Goal: Information Seeking & Learning: Find specific page/section

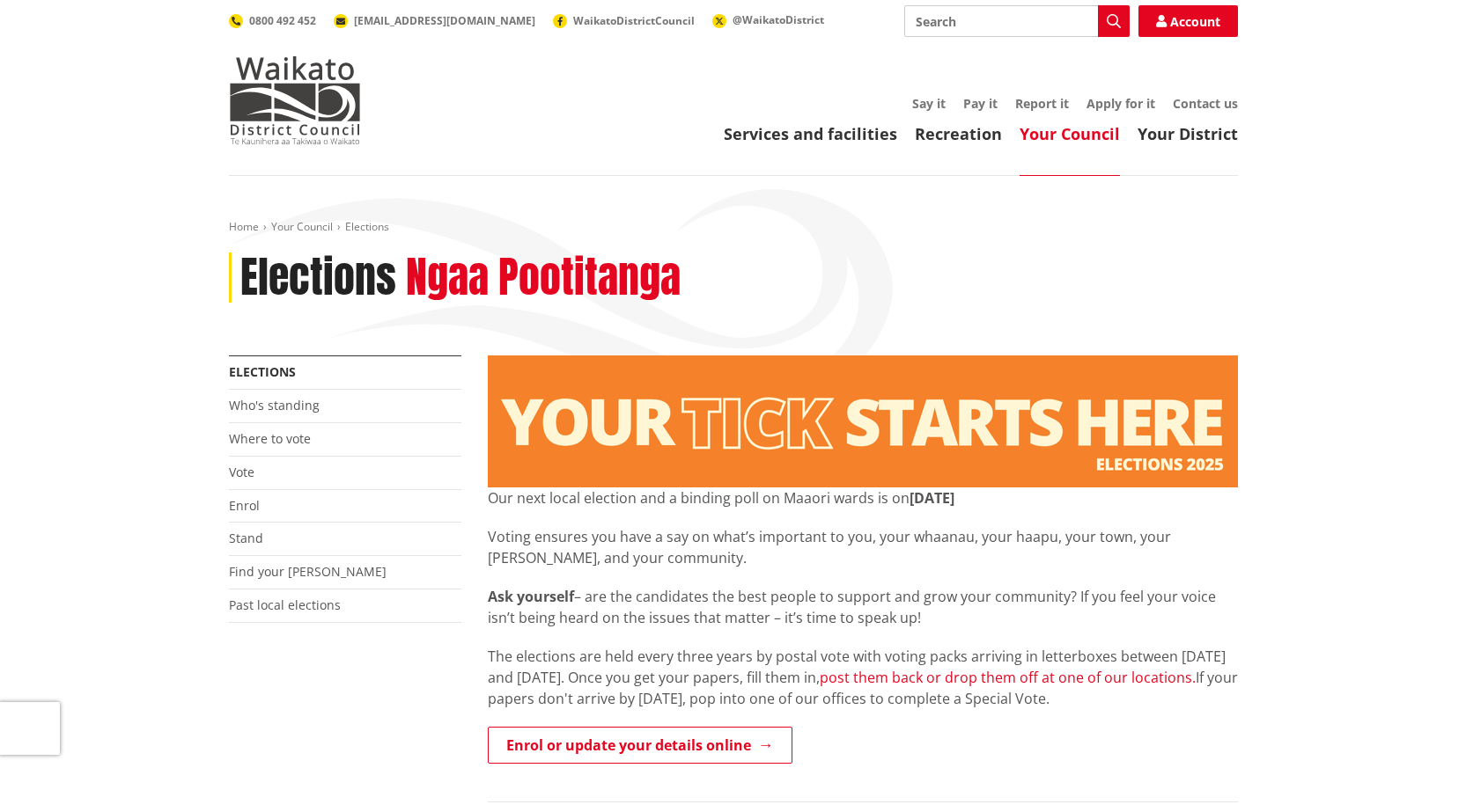
click at [873, 680] on link "post them back or drop them off at one of our locations." at bounding box center [1008, 677] width 376 height 20
click at [978, 15] on input "Search" at bounding box center [1017, 21] width 226 height 32
type input "otorohanga"
click at [1111, 19] on icon "button" at bounding box center [1114, 20] width 14 height 14
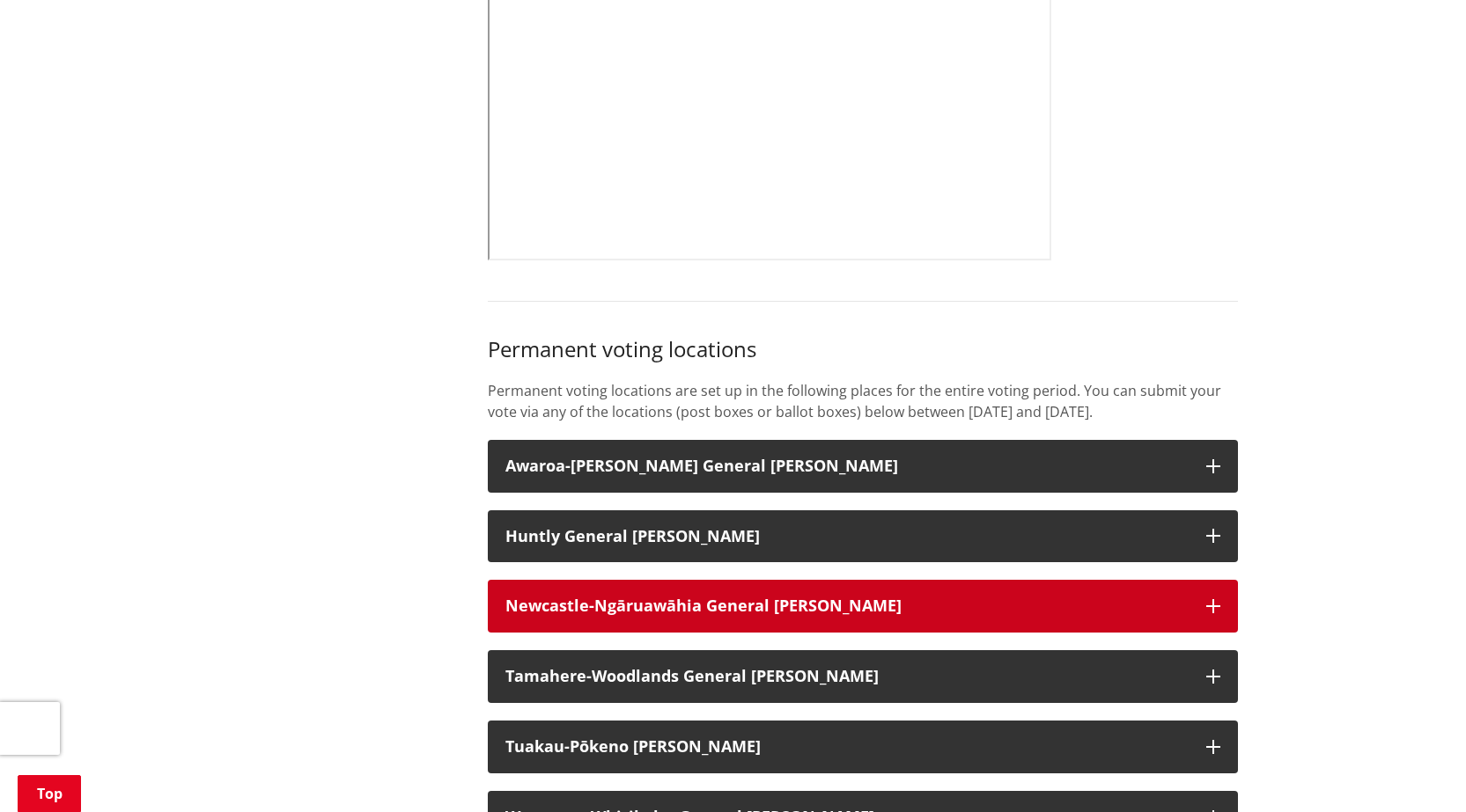
scroll to position [1145, 0]
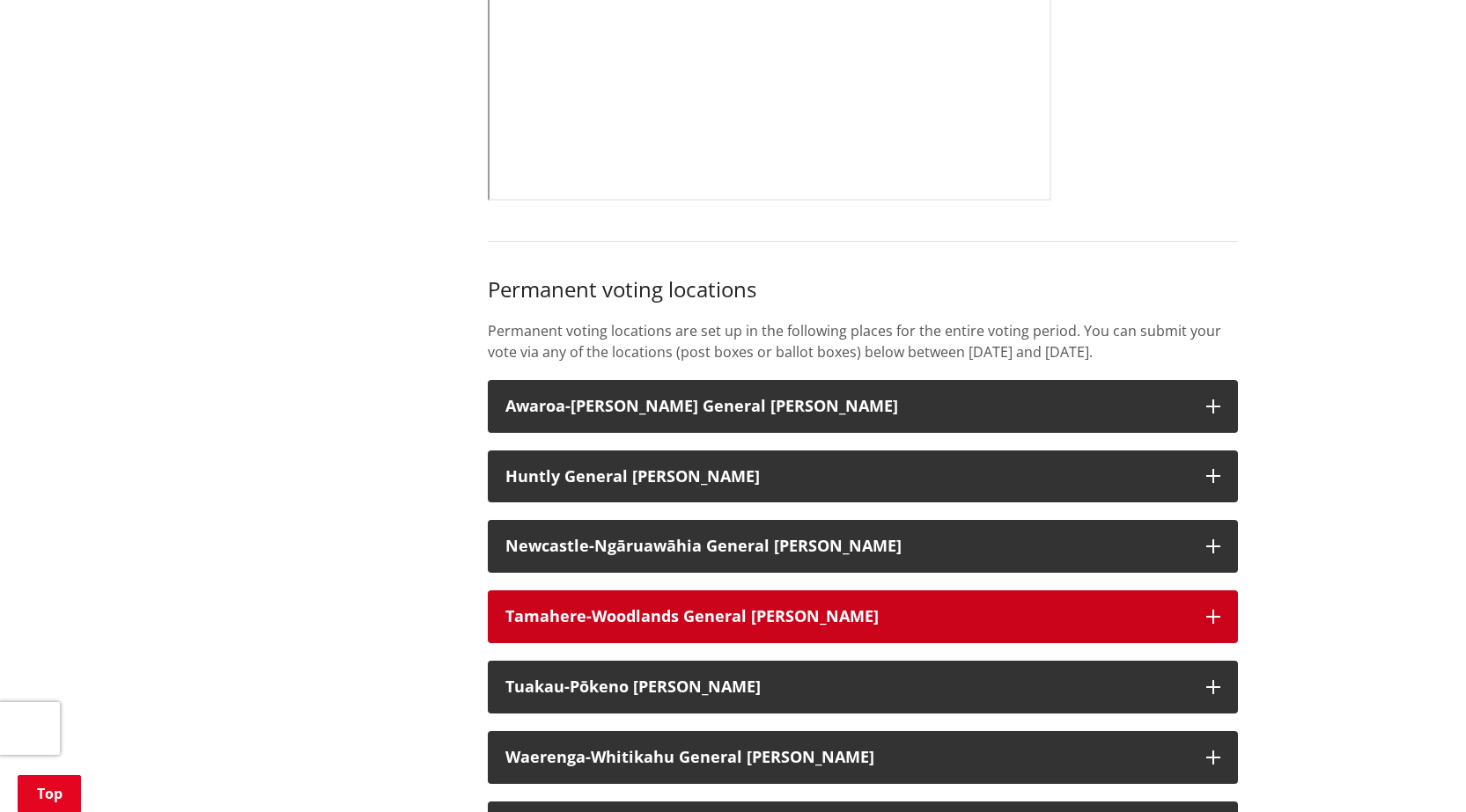
click at [624, 627] on strong "Tamahere-Woodlands General Ward" at bounding box center [693, 616] width 374 height 21
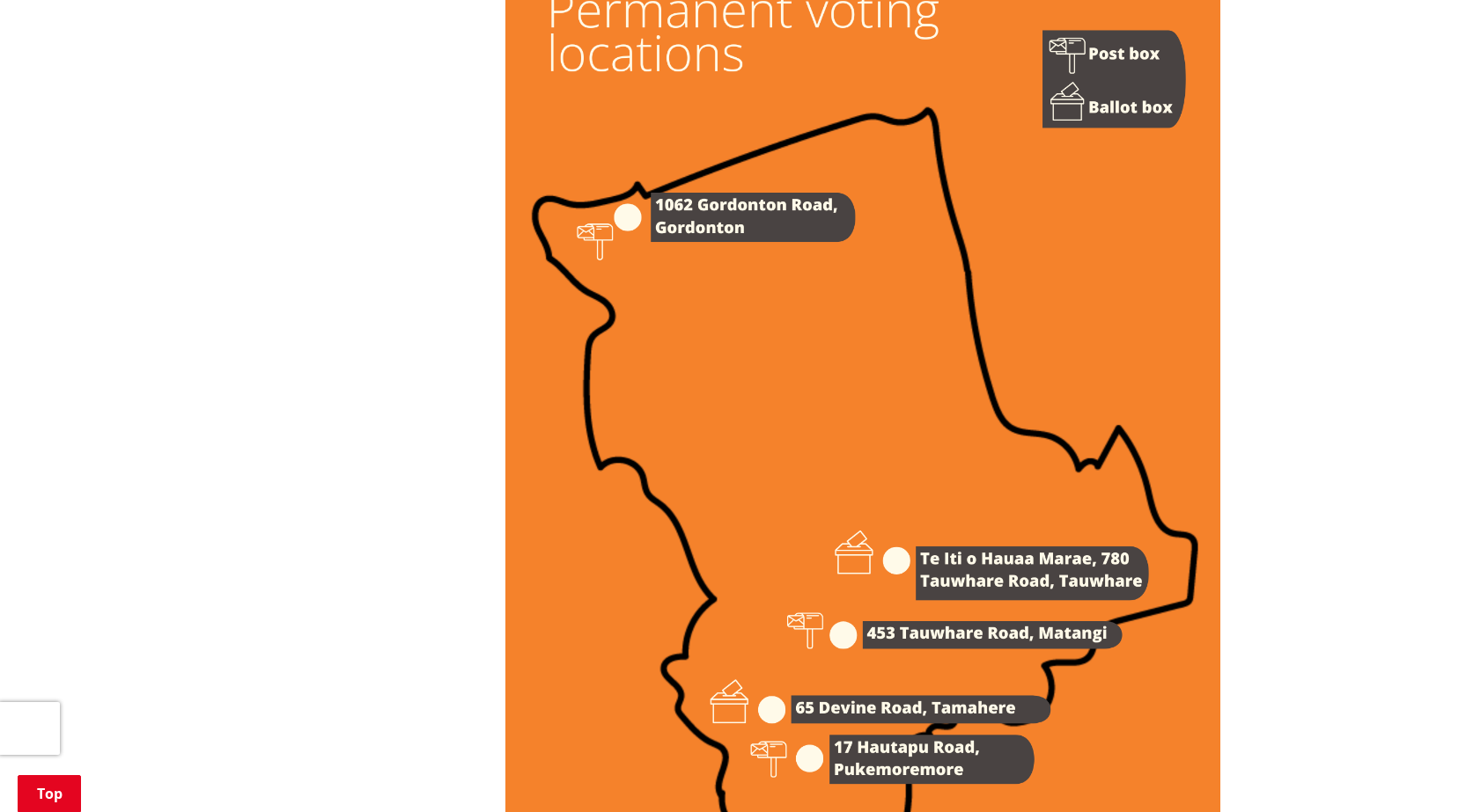
scroll to position [2288, 0]
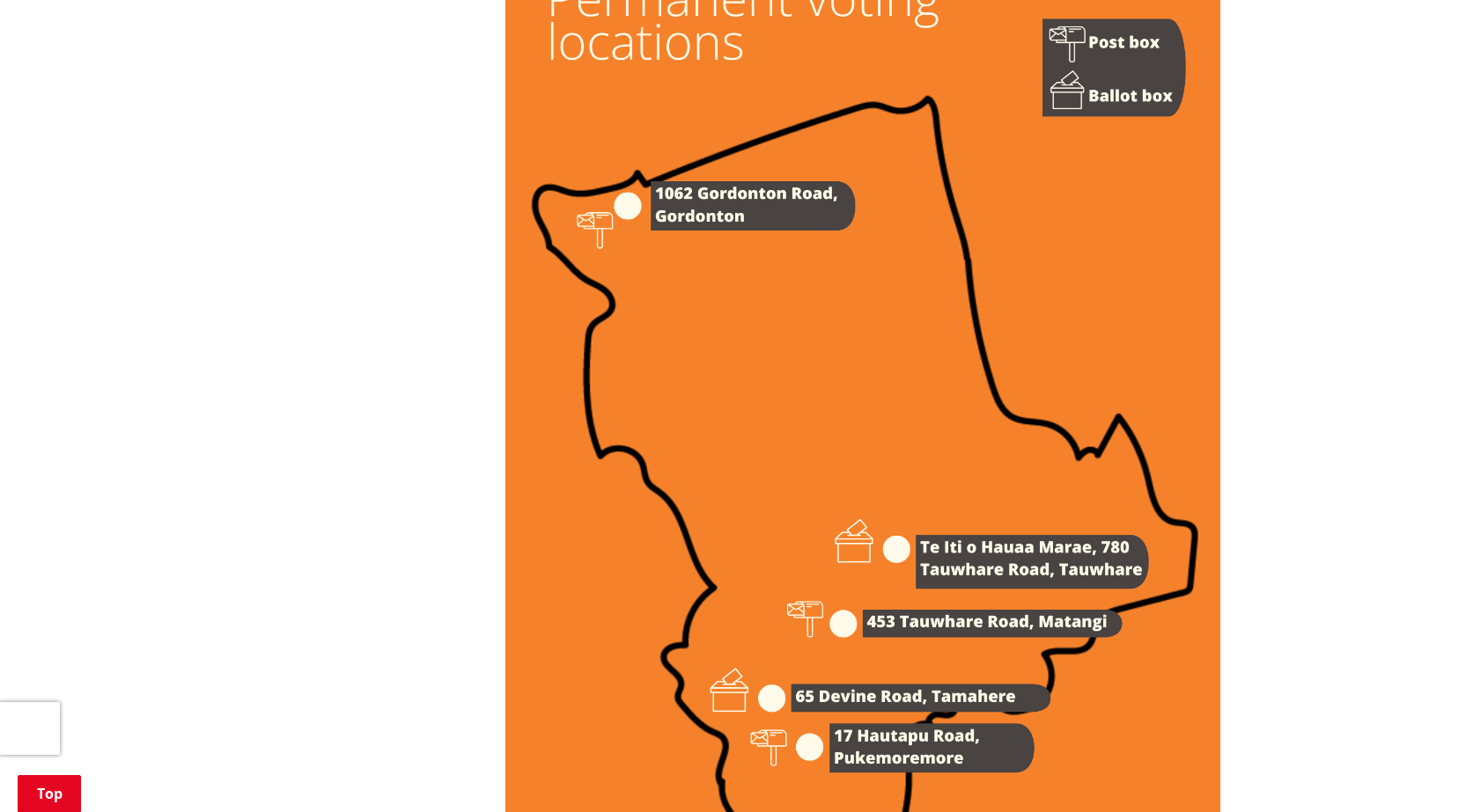
click at [891, 642] on img at bounding box center [863, 400] width 715 height 1012
click at [881, 644] on img at bounding box center [863, 400] width 715 height 1012
click at [1068, 118] on img at bounding box center [863, 400] width 715 height 1012
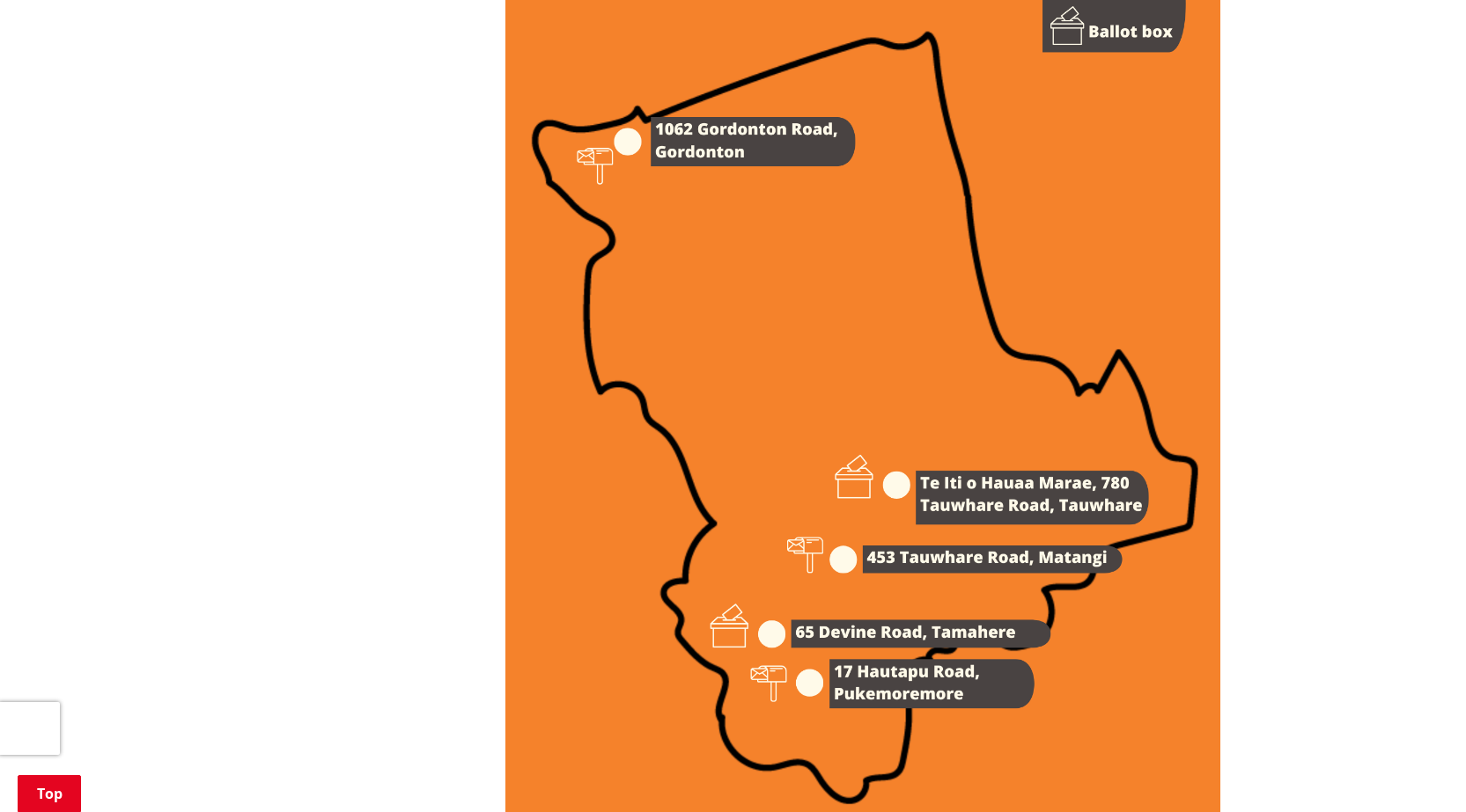
scroll to position [2377, 0]
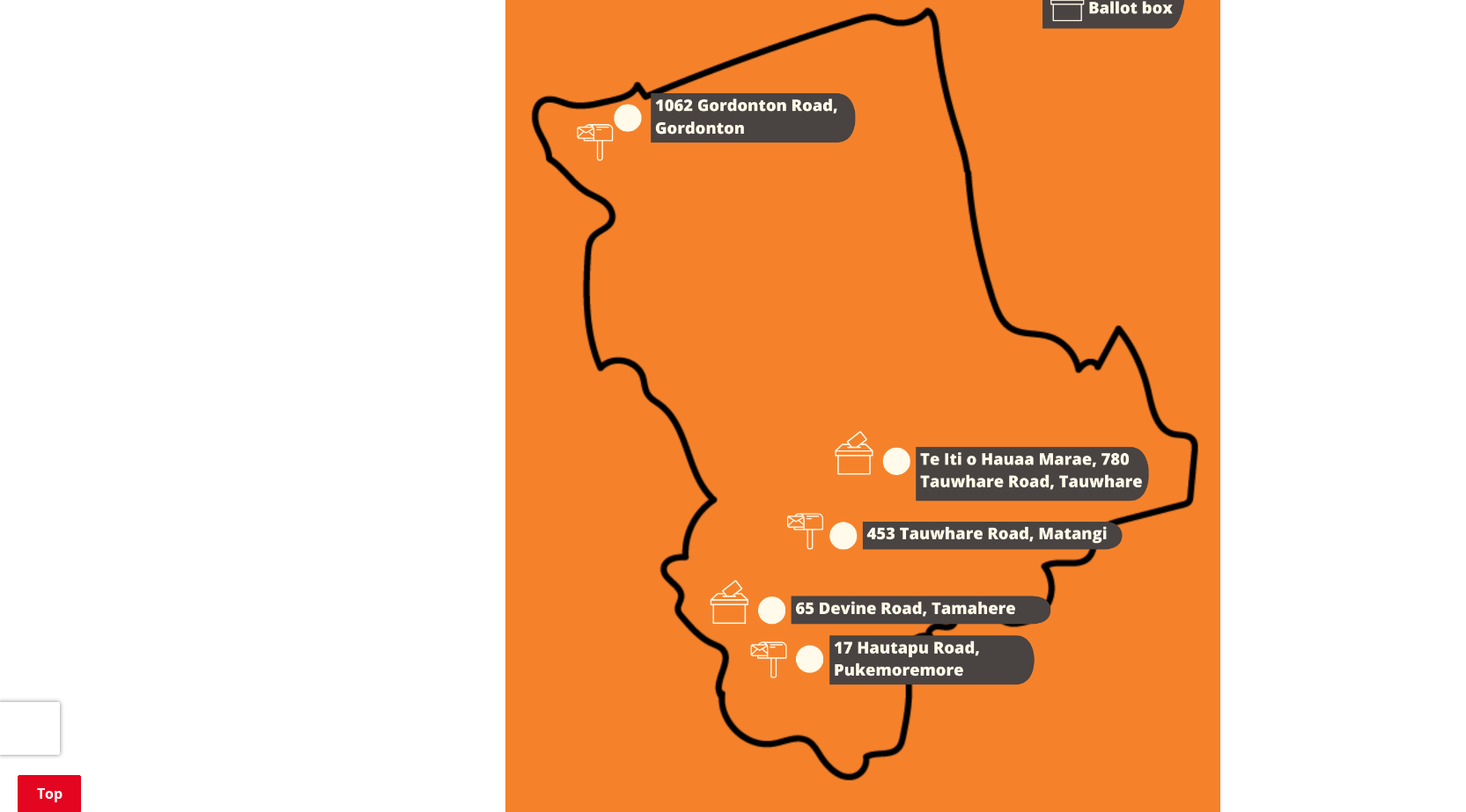
click at [854, 627] on img at bounding box center [863, 313] width 715 height 1012
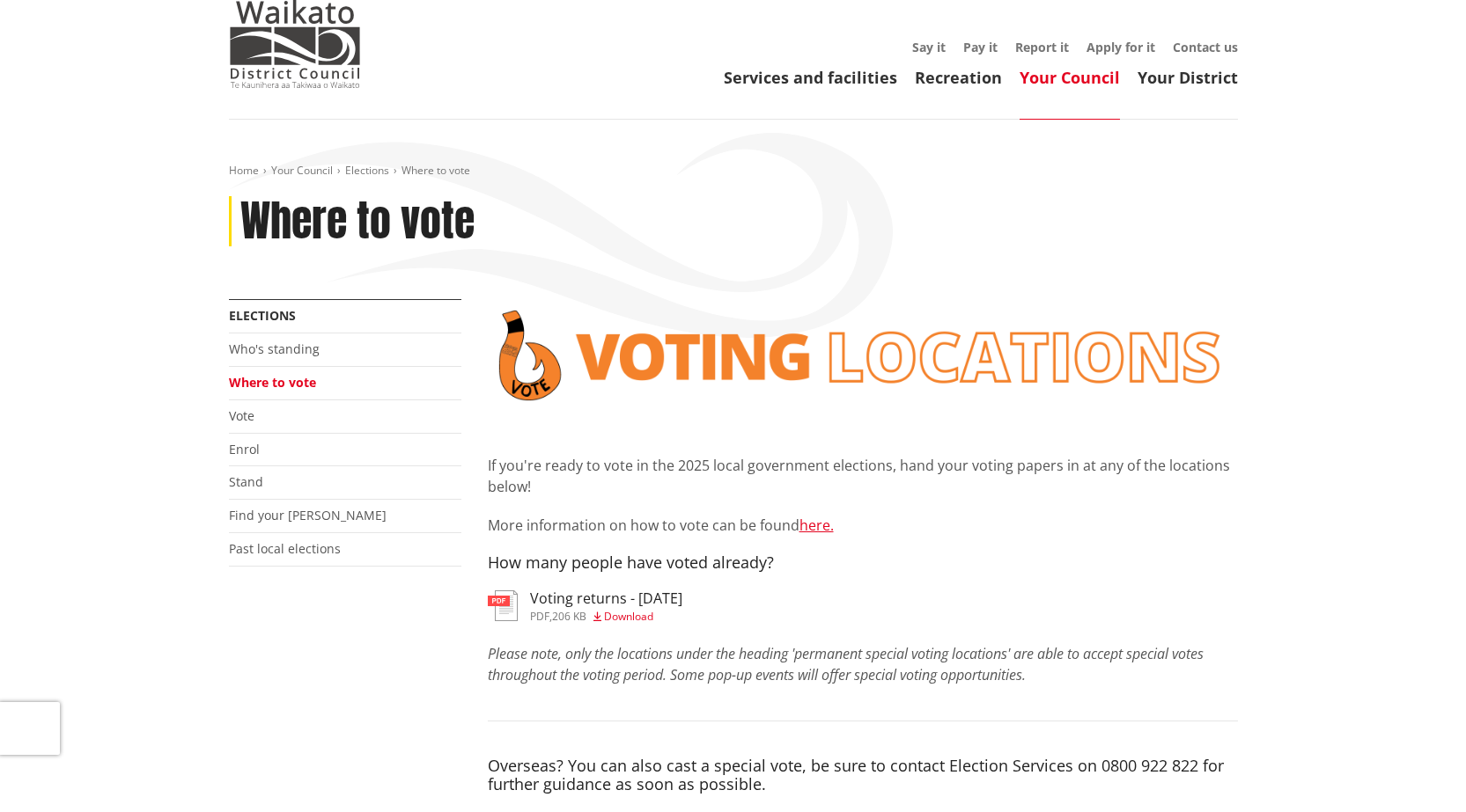
scroll to position [0, 0]
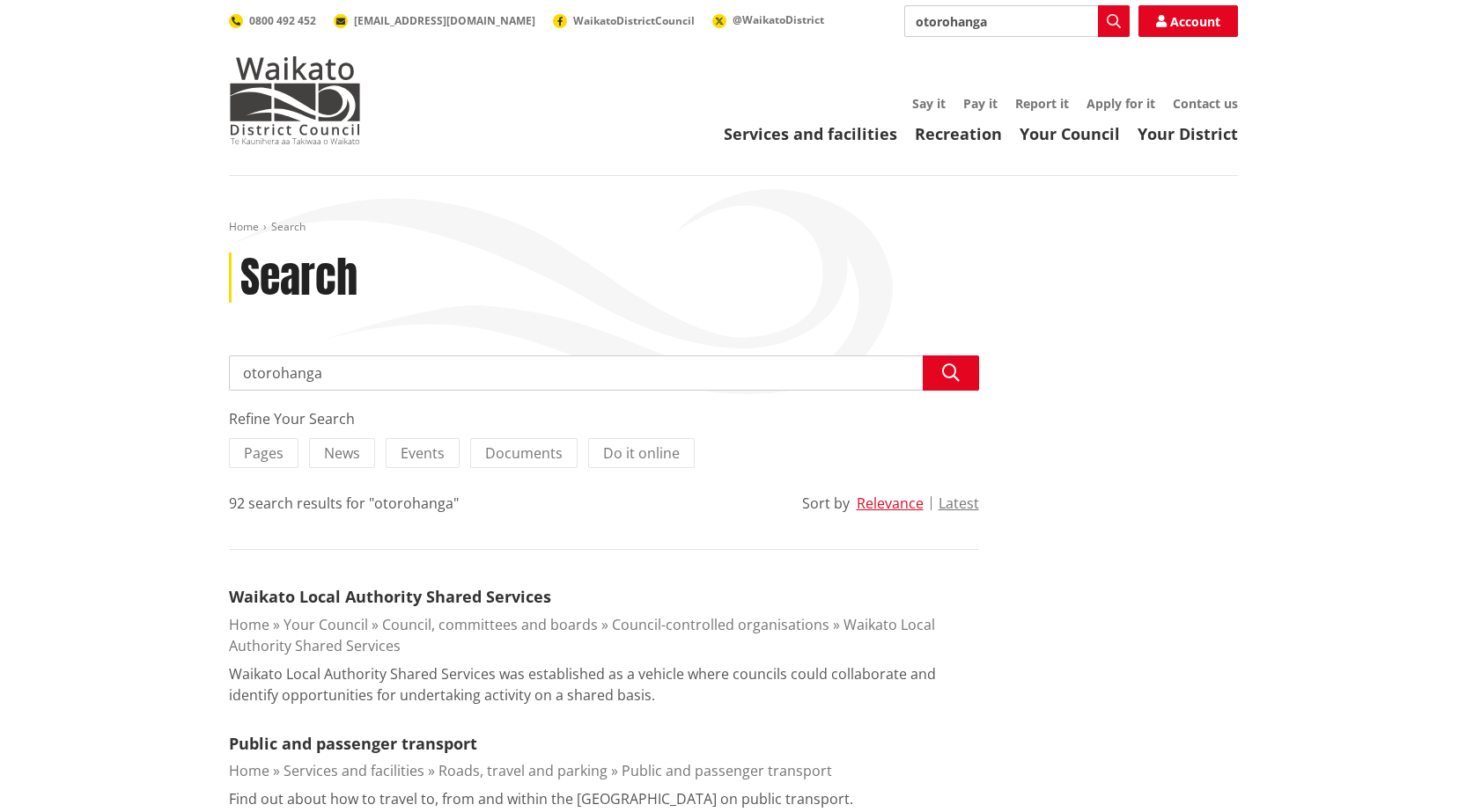
click at [997, 20] on input "otorohanga" at bounding box center [1017, 21] width 226 height 32
type input "otorohanga ballot box locations"
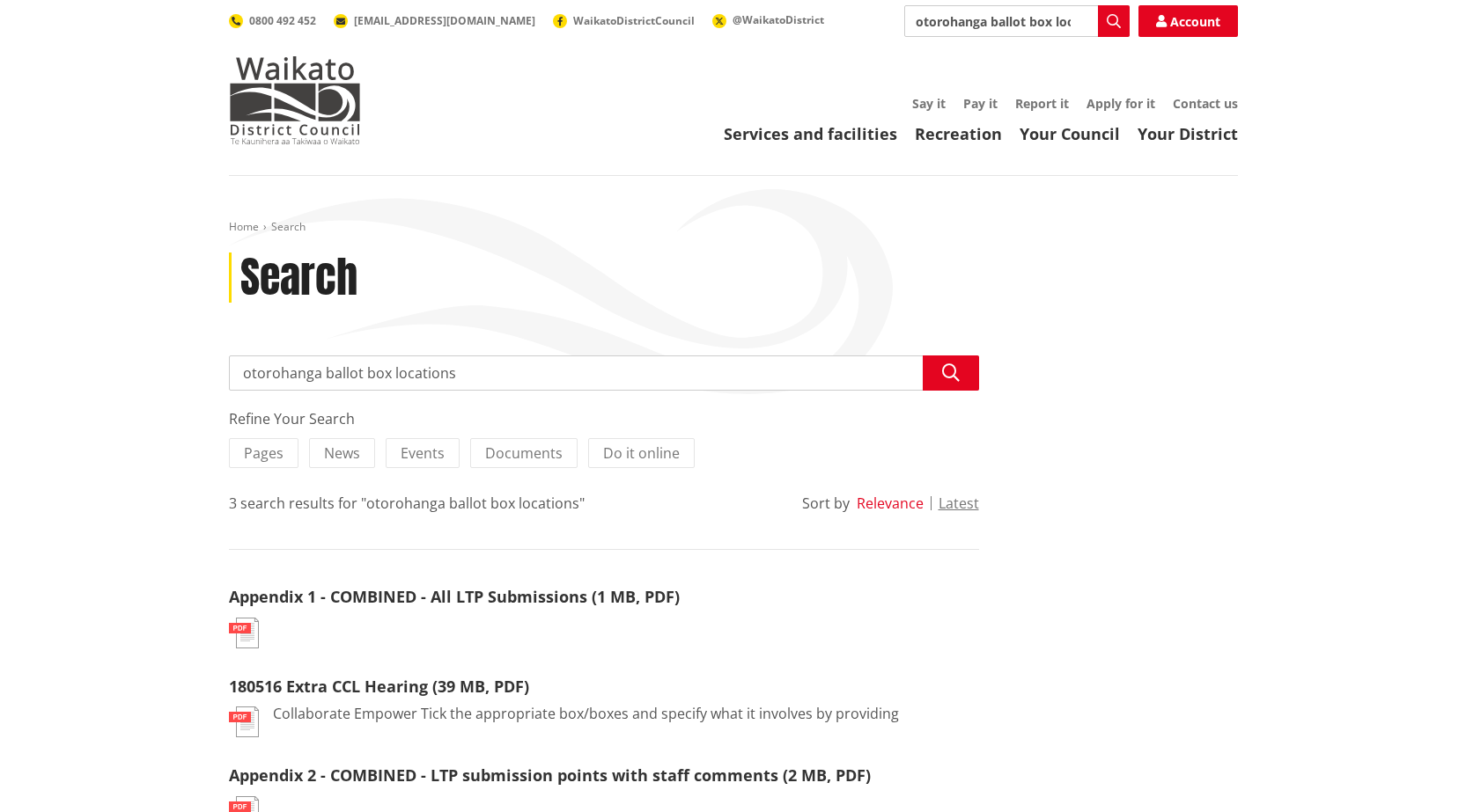
click at [879, 504] on button "Relevance" at bounding box center [891, 503] width 67 height 16
click at [948, 369] on icon "button" at bounding box center [951, 373] width 18 height 18
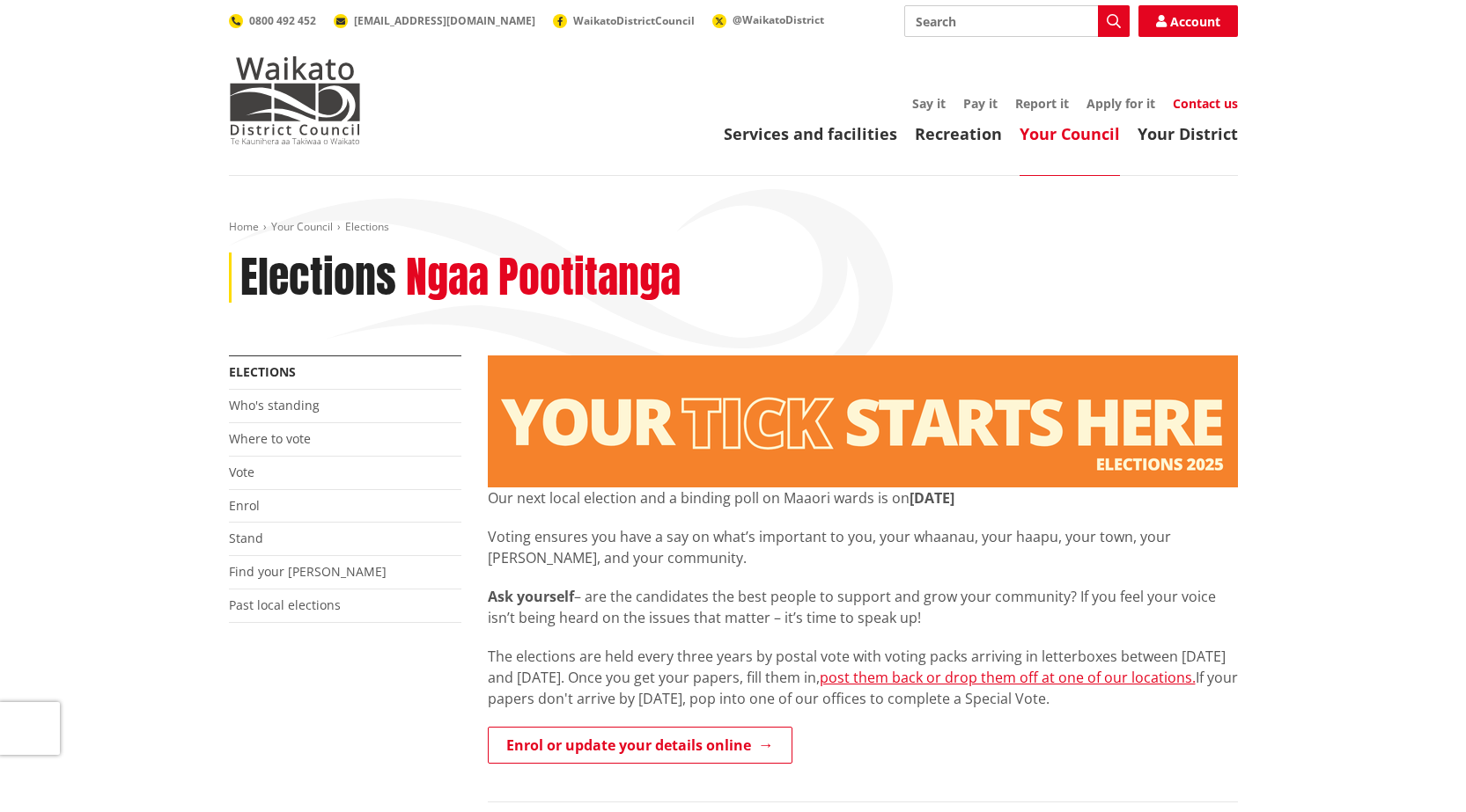
click at [1194, 103] on link "Contact us" at bounding box center [1206, 103] width 65 height 17
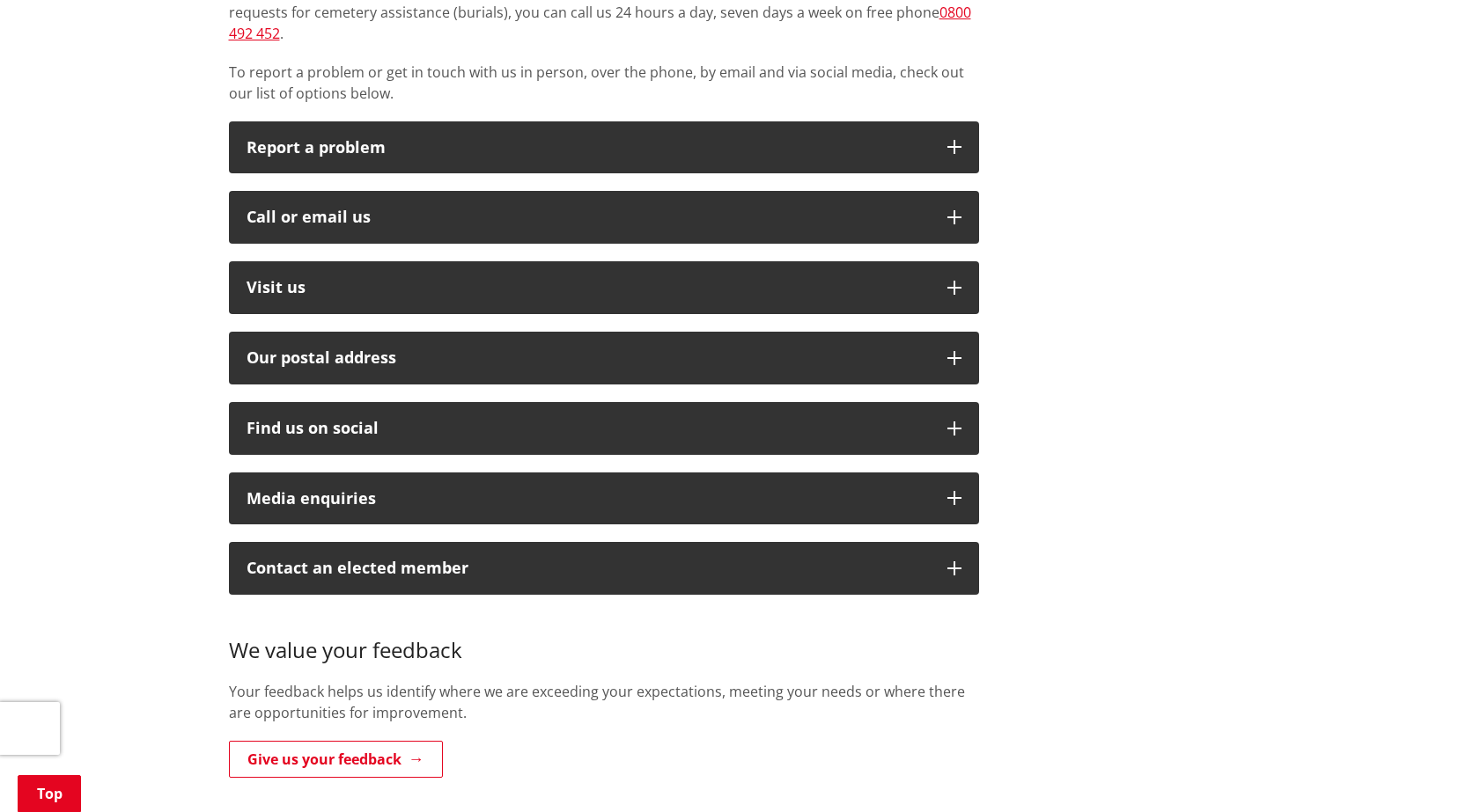
scroll to position [440, 0]
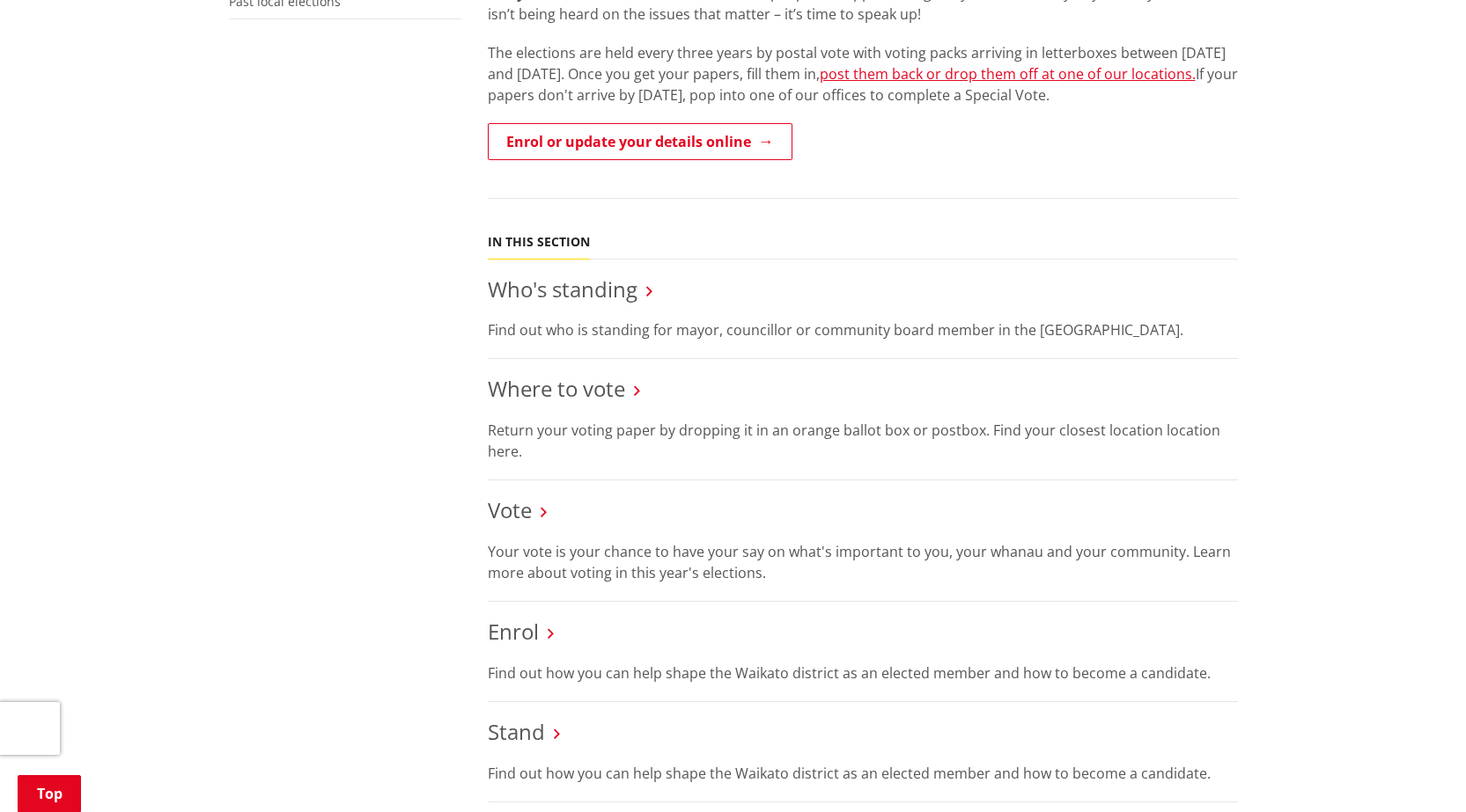
scroll to position [616, 0]
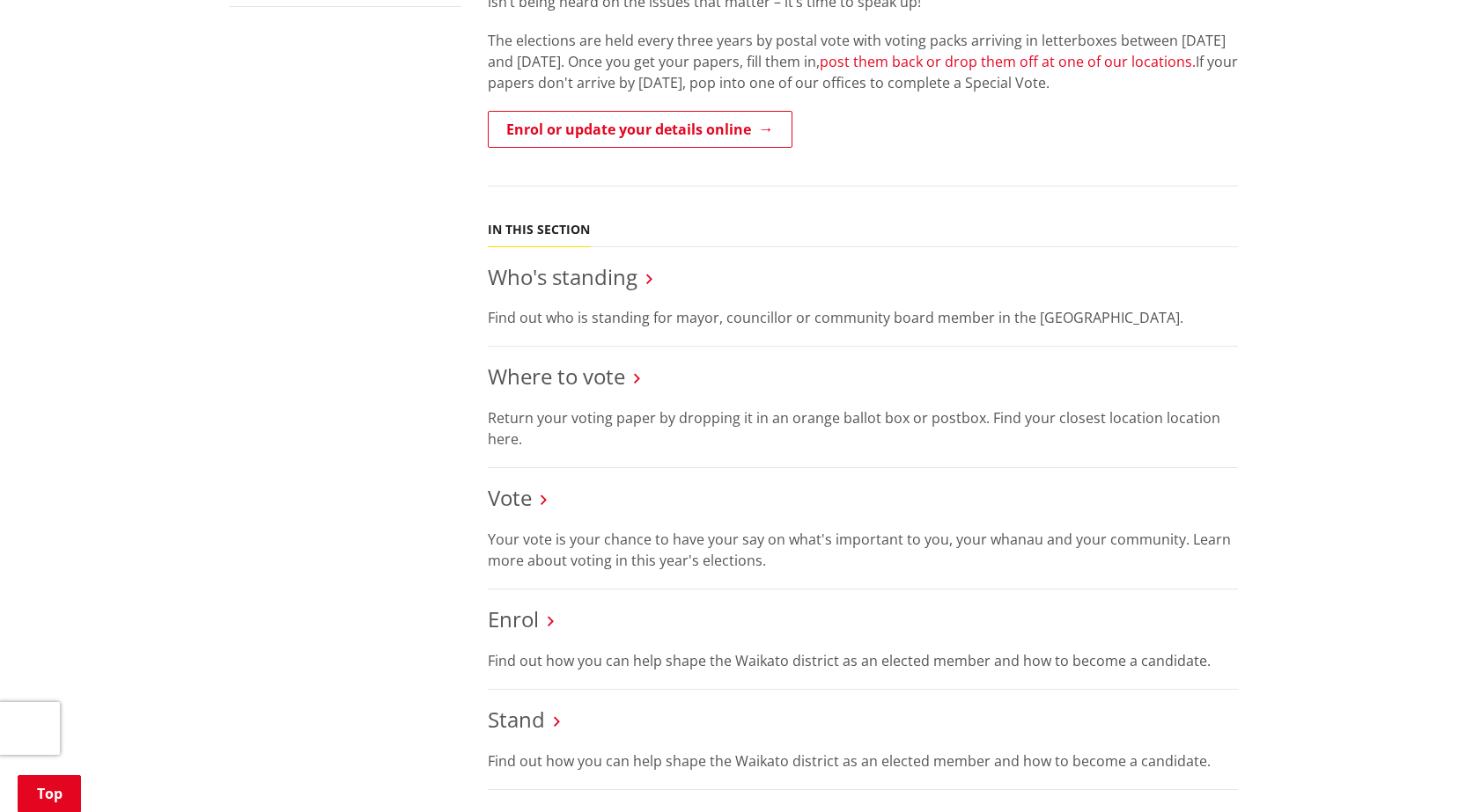
click at [880, 59] on link "post them back or drop them off at one of our locations." at bounding box center [1008, 61] width 376 height 20
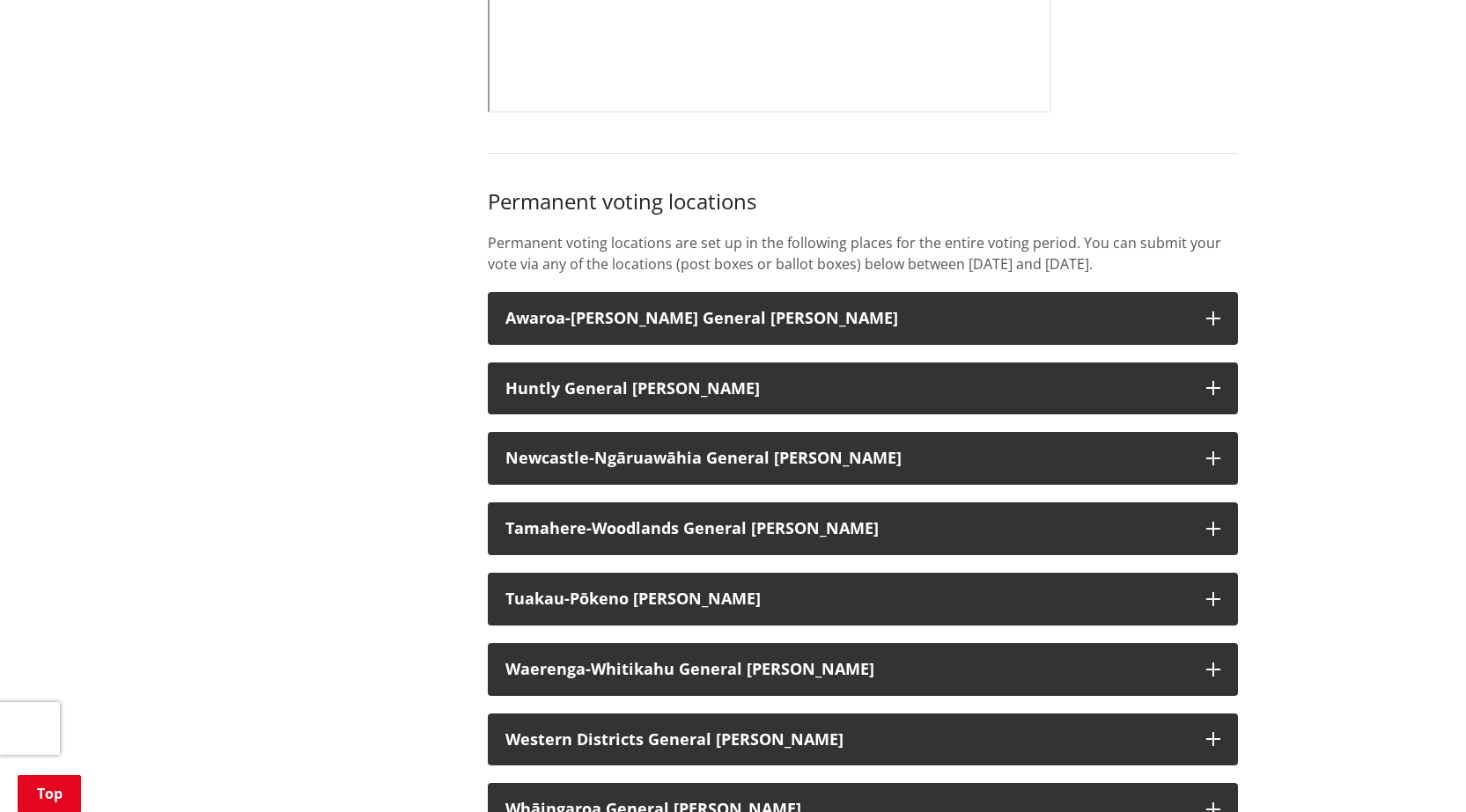
scroll to position [1320, 0]
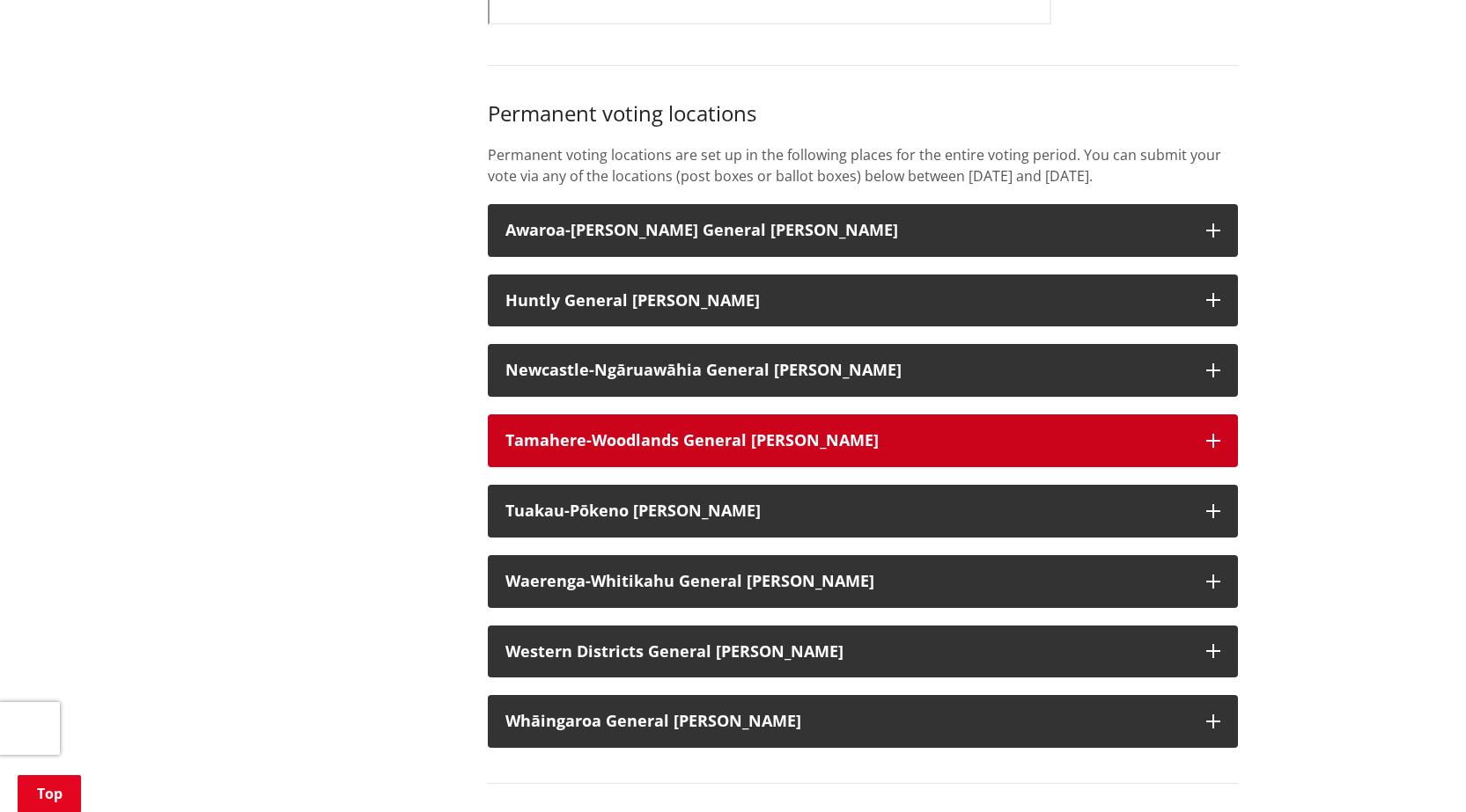
click at [548, 451] on strong "Tamahere-Woodlands General [PERSON_NAME]" at bounding box center [693, 439] width 374 height 21
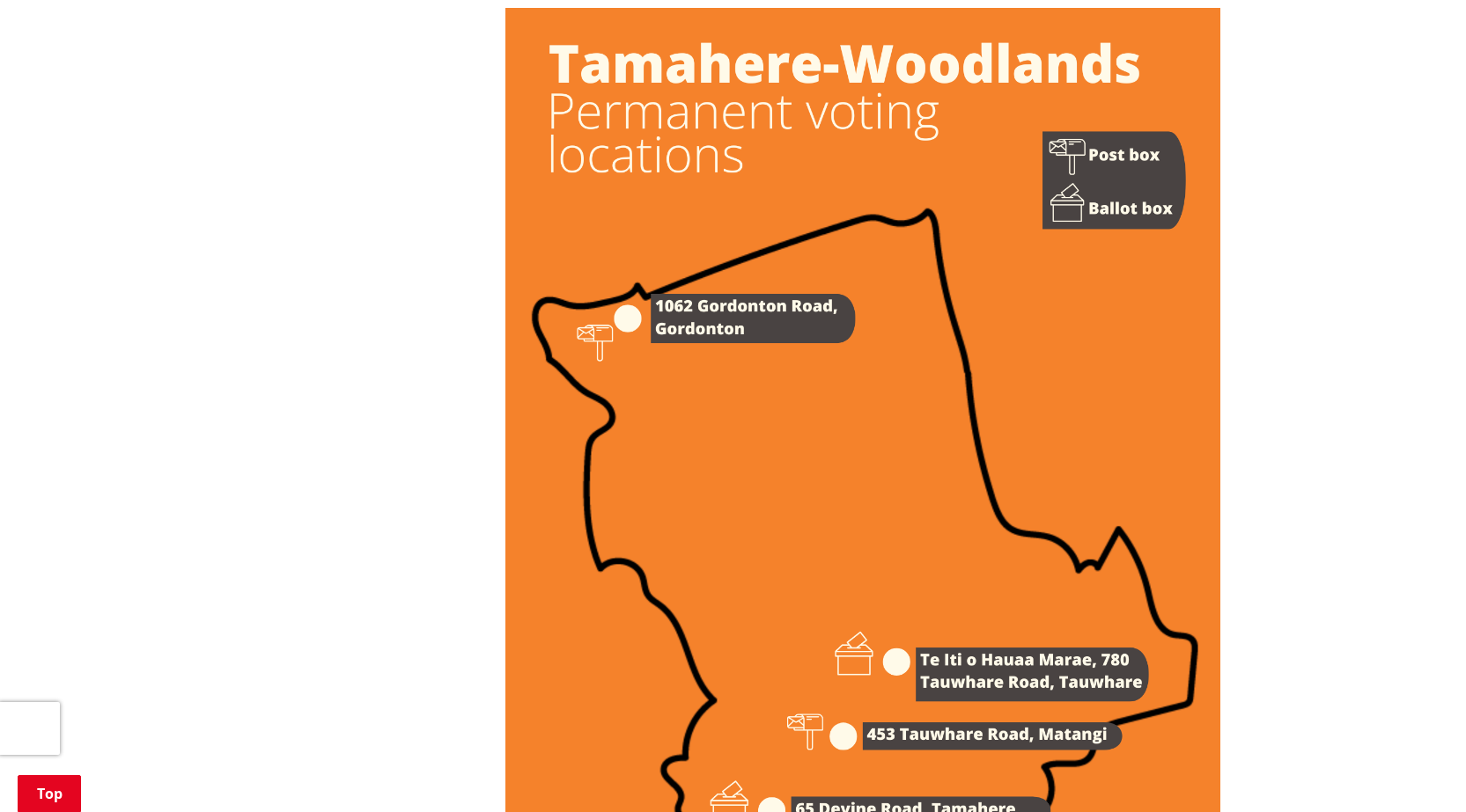
scroll to position [2377, 0]
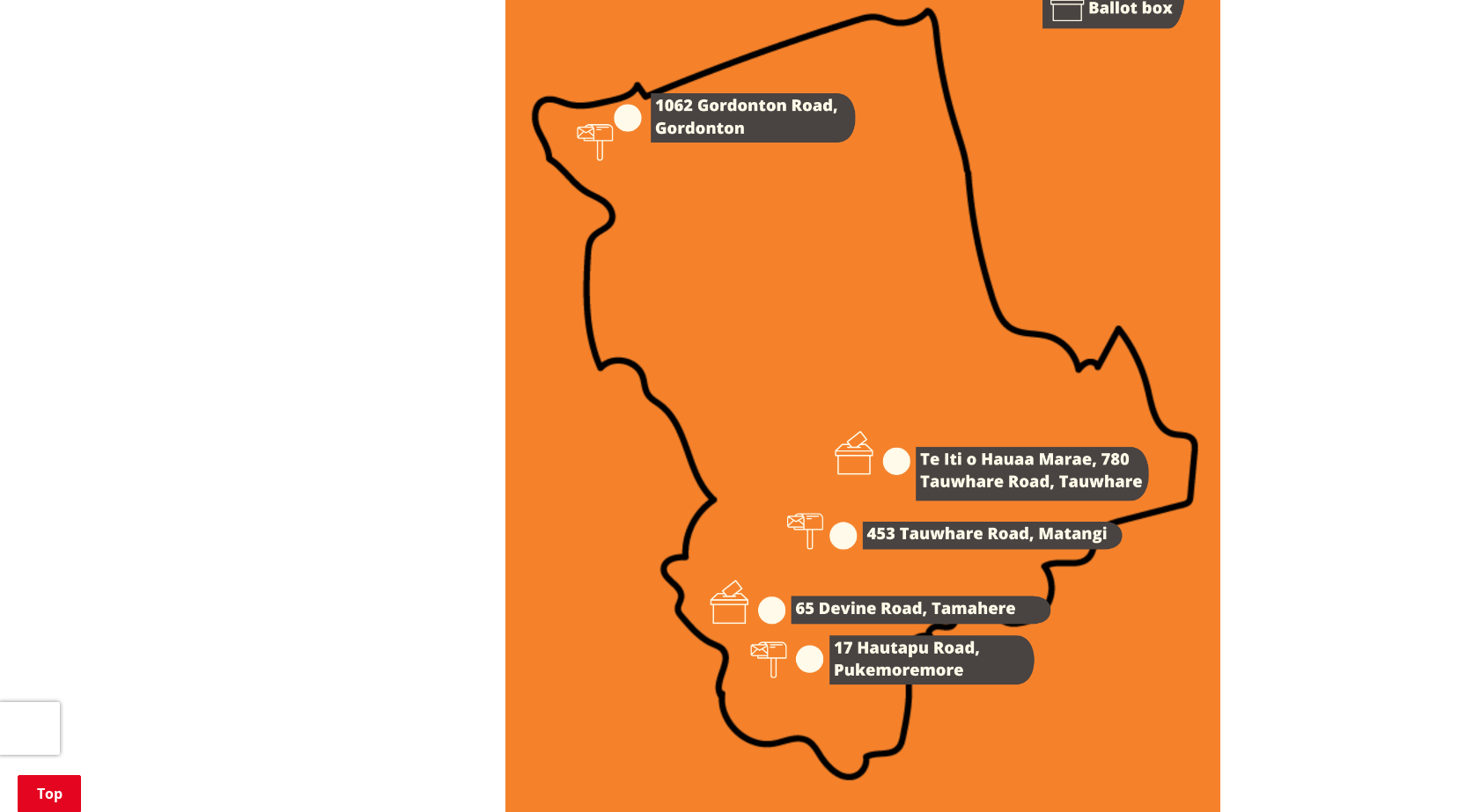
click at [804, 627] on img at bounding box center [863, 313] width 715 height 1012
click at [776, 628] on img at bounding box center [863, 313] width 715 height 1012
click at [777, 628] on img at bounding box center [863, 313] width 715 height 1012
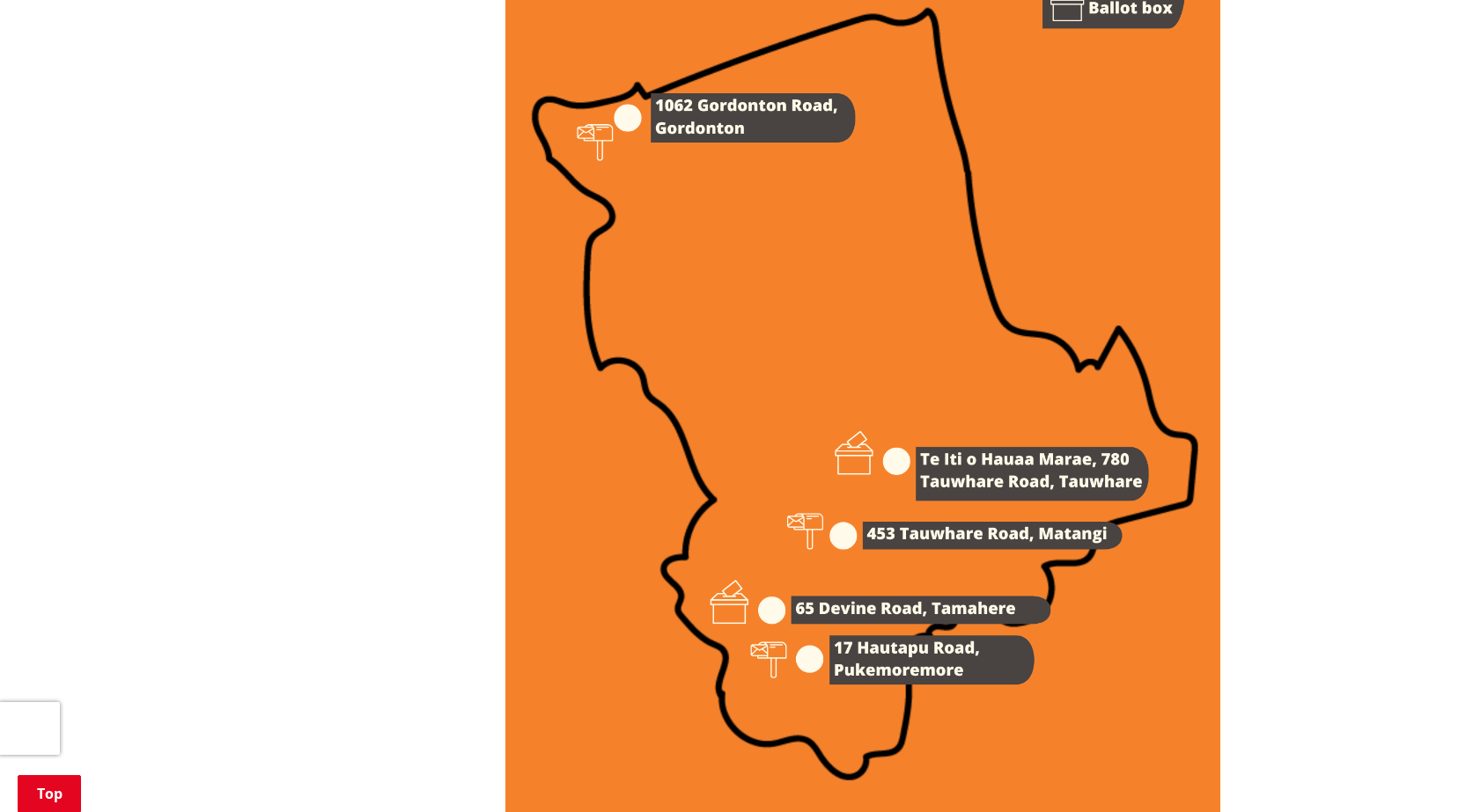
click at [777, 628] on img at bounding box center [863, 313] width 715 height 1012
click at [778, 629] on img at bounding box center [863, 313] width 715 height 1012
click at [779, 629] on img at bounding box center [863, 313] width 715 height 1012
click at [780, 630] on img at bounding box center [863, 313] width 715 height 1012
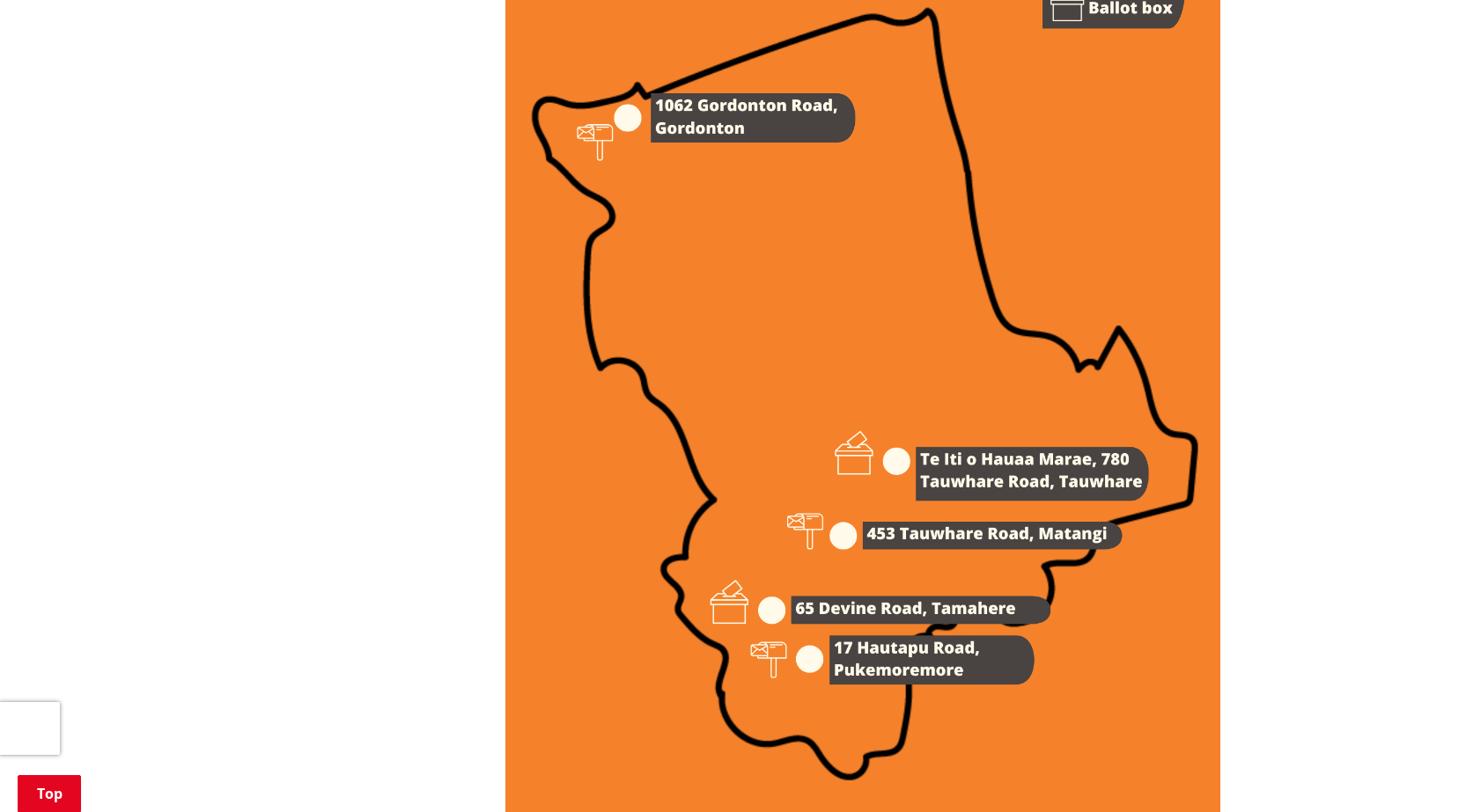
drag, startPoint x: 784, startPoint y: 629, endPoint x: 772, endPoint y: 595, distance: 36.1
click at [785, 628] on img at bounding box center [863, 313] width 715 height 1012
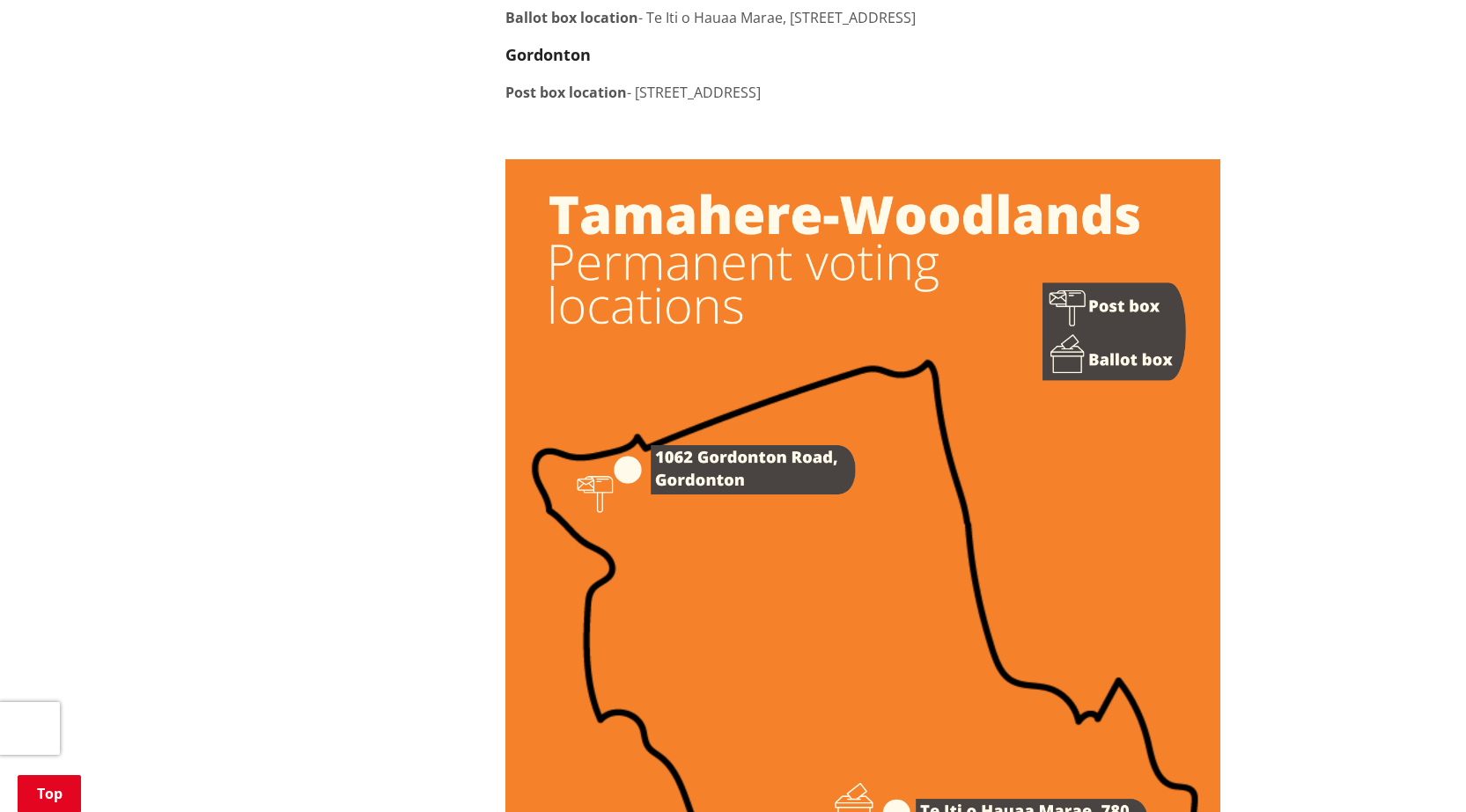
scroll to position [1848, 0]
